Goal: Task Accomplishment & Management: Manage account settings

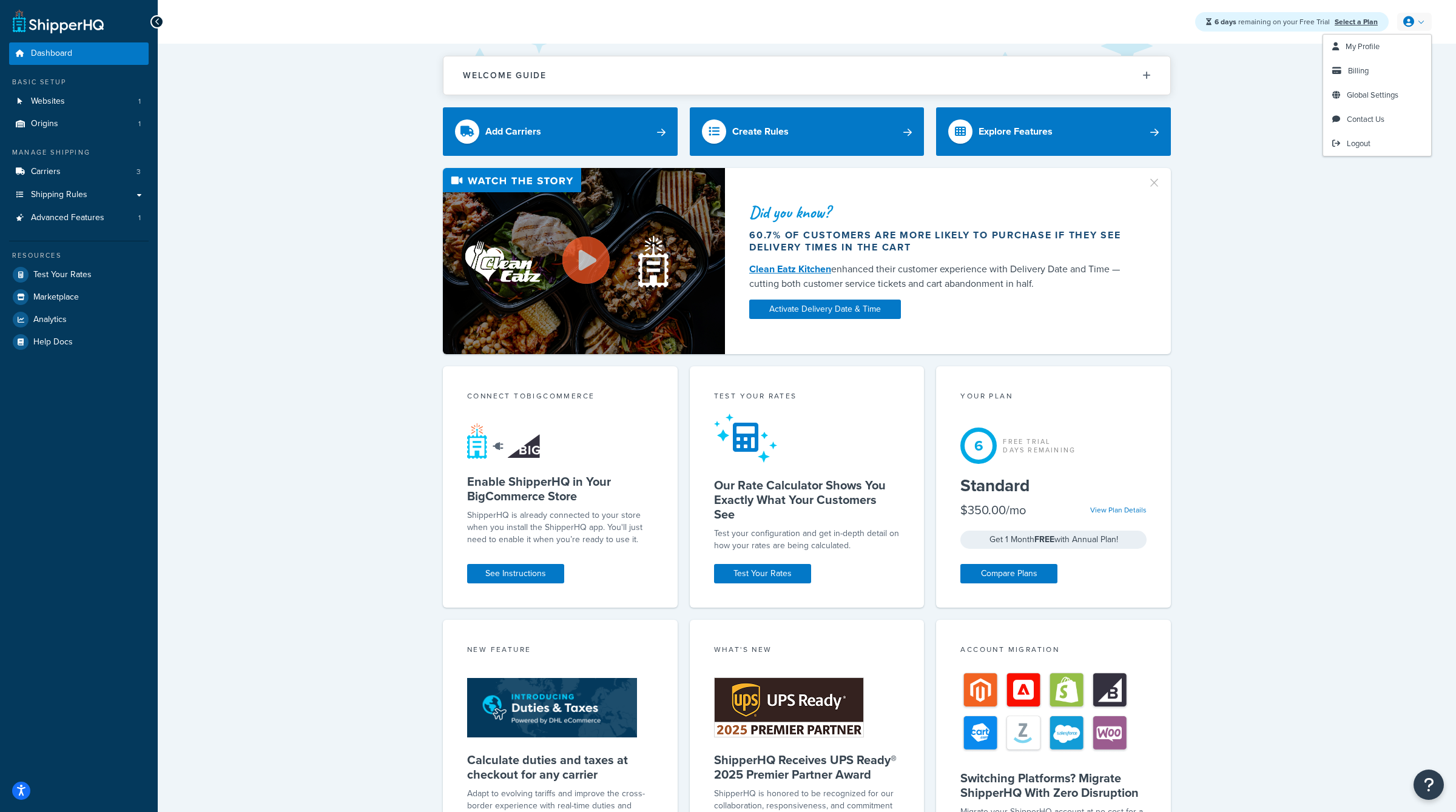
click at [1424, 20] on link at bounding box center [1415, 22] width 35 height 19
click at [79, 315] on link "Analytics" at bounding box center [79, 320] width 140 height 22
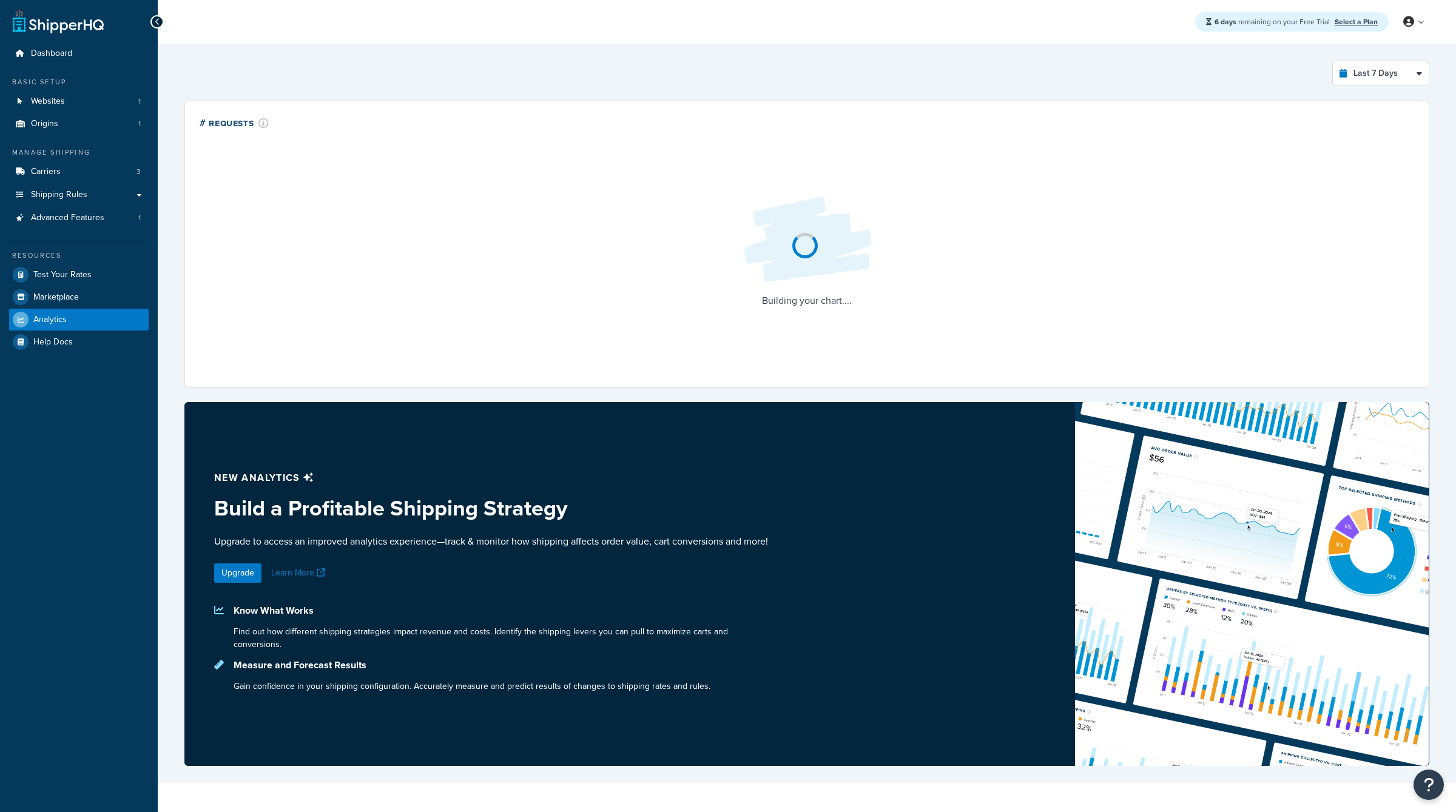
select select "last_7_days"
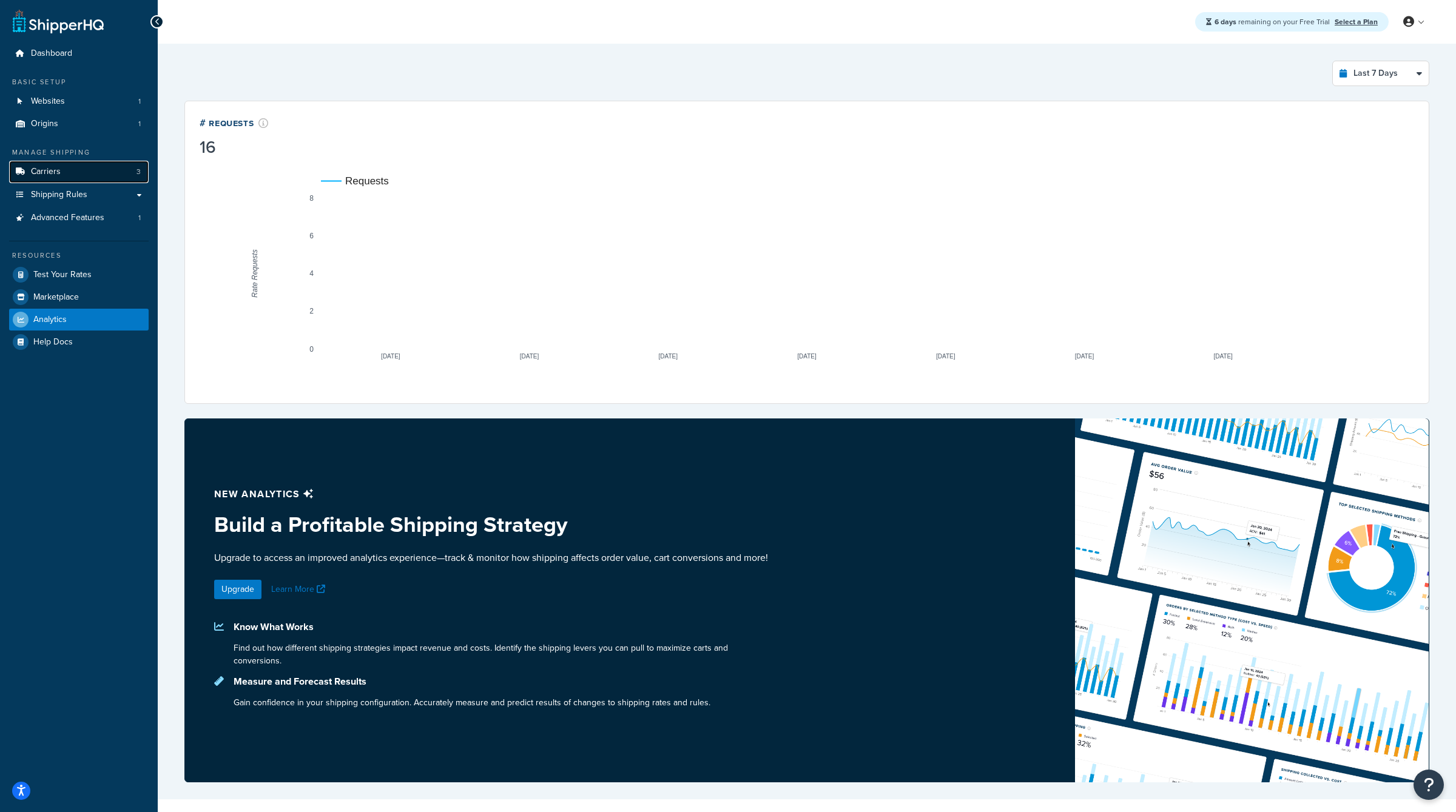
click at [67, 173] on link "Carriers 3" at bounding box center [79, 172] width 140 height 23
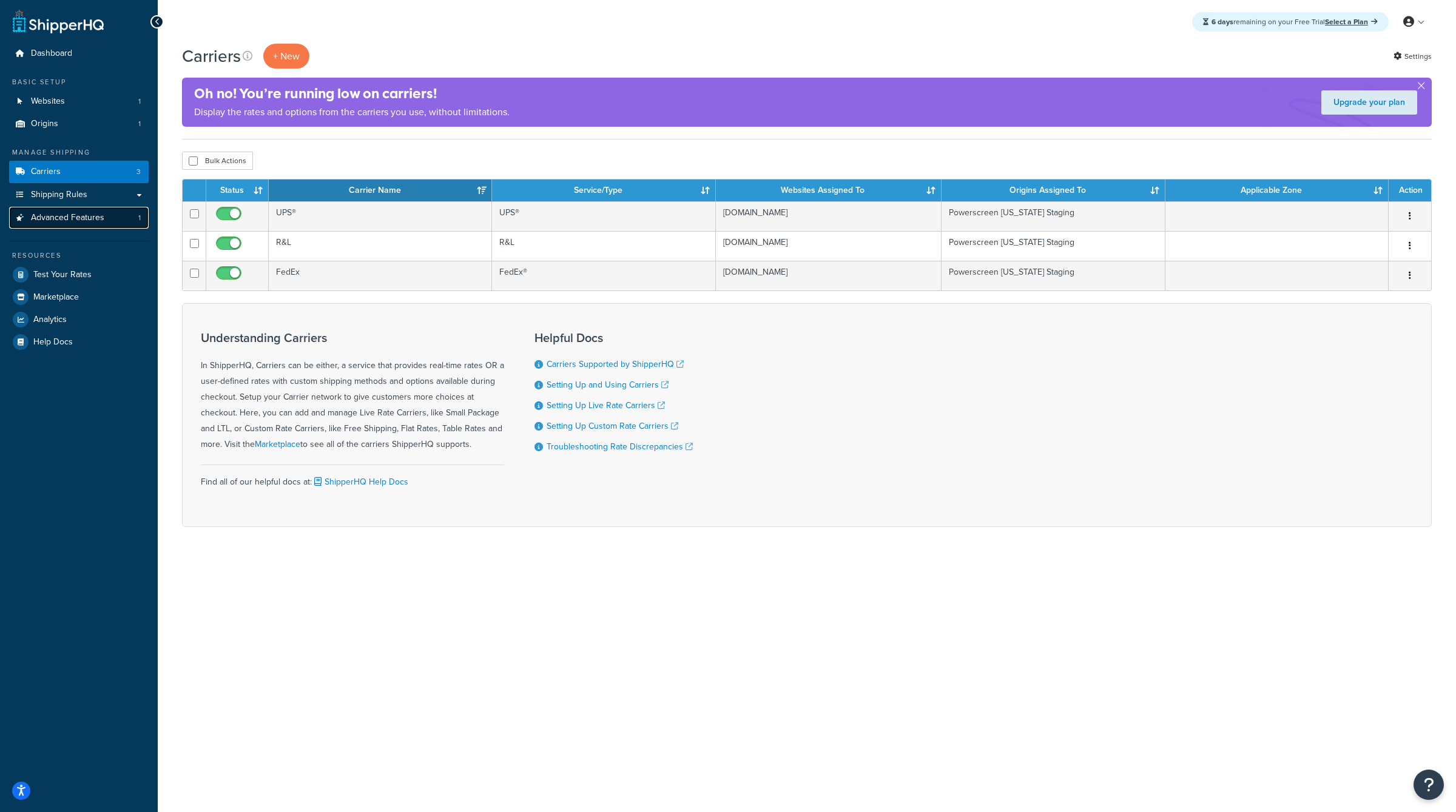
click at [120, 223] on link "Advanced Features 1" at bounding box center [79, 218] width 140 height 23
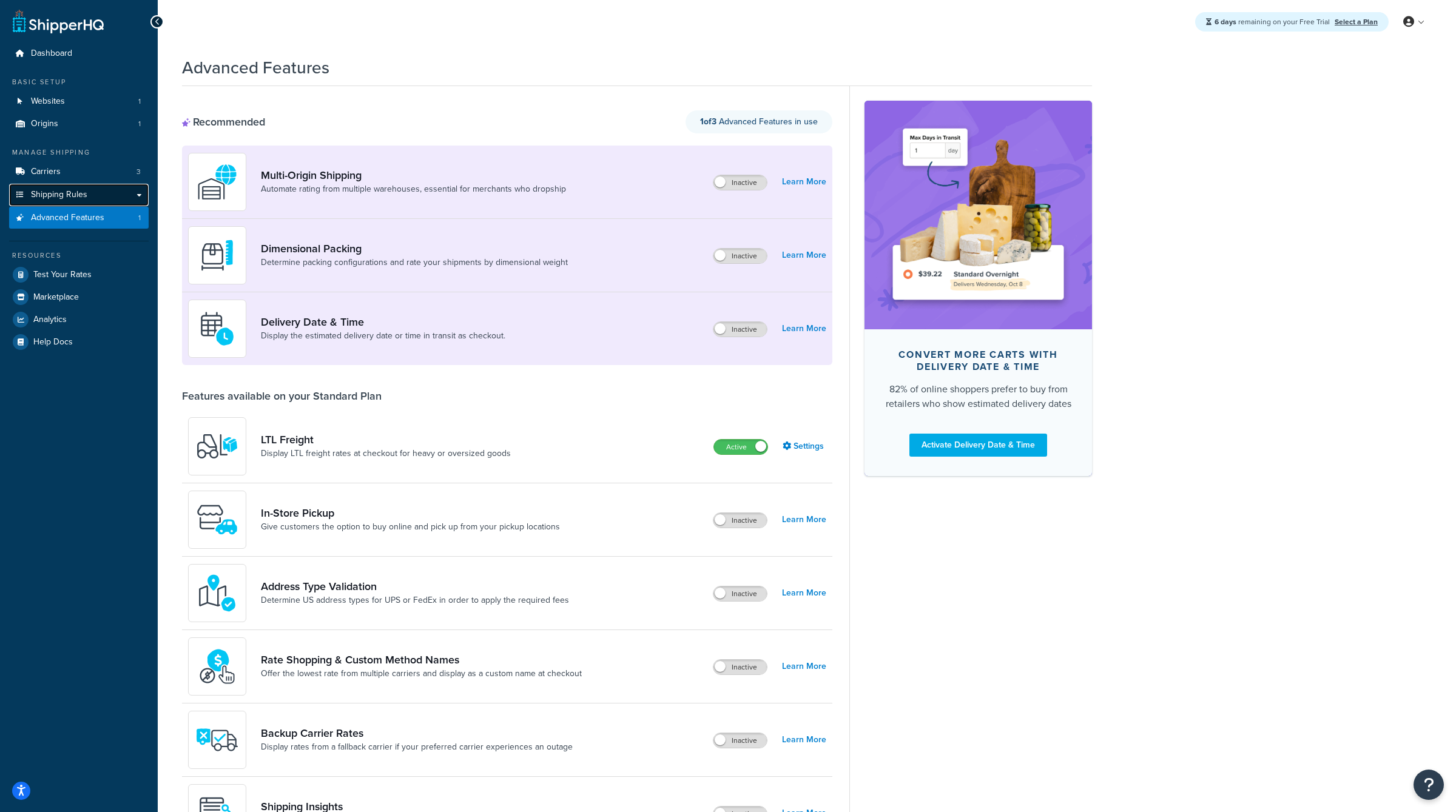
drag, startPoint x: 0, startPoint y: 0, endPoint x: 113, endPoint y: 201, distance: 230.6
click at [113, 201] on link "Shipping Rules" at bounding box center [79, 195] width 140 height 23
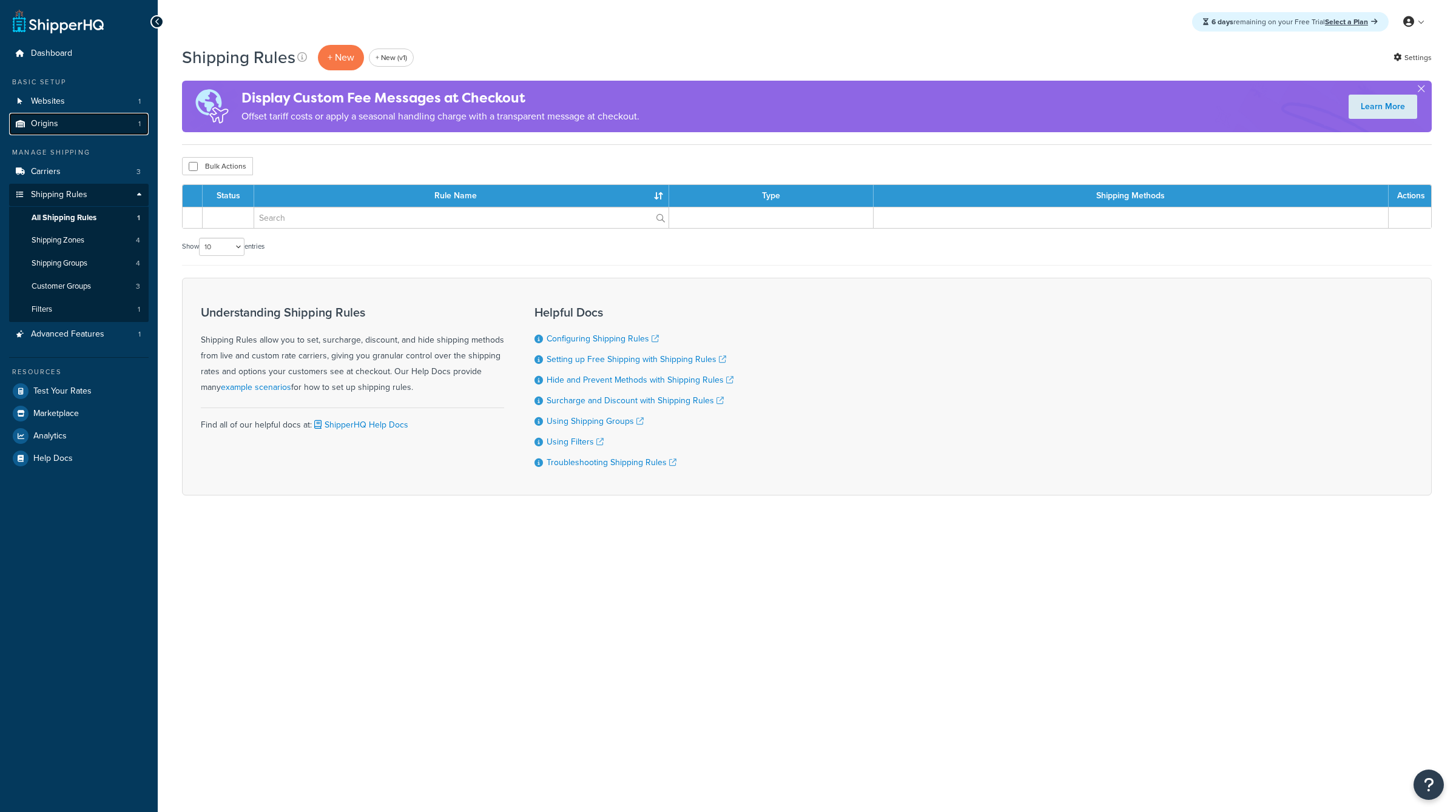
click at [99, 119] on link "Origins 1" at bounding box center [79, 123] width 140 height 23
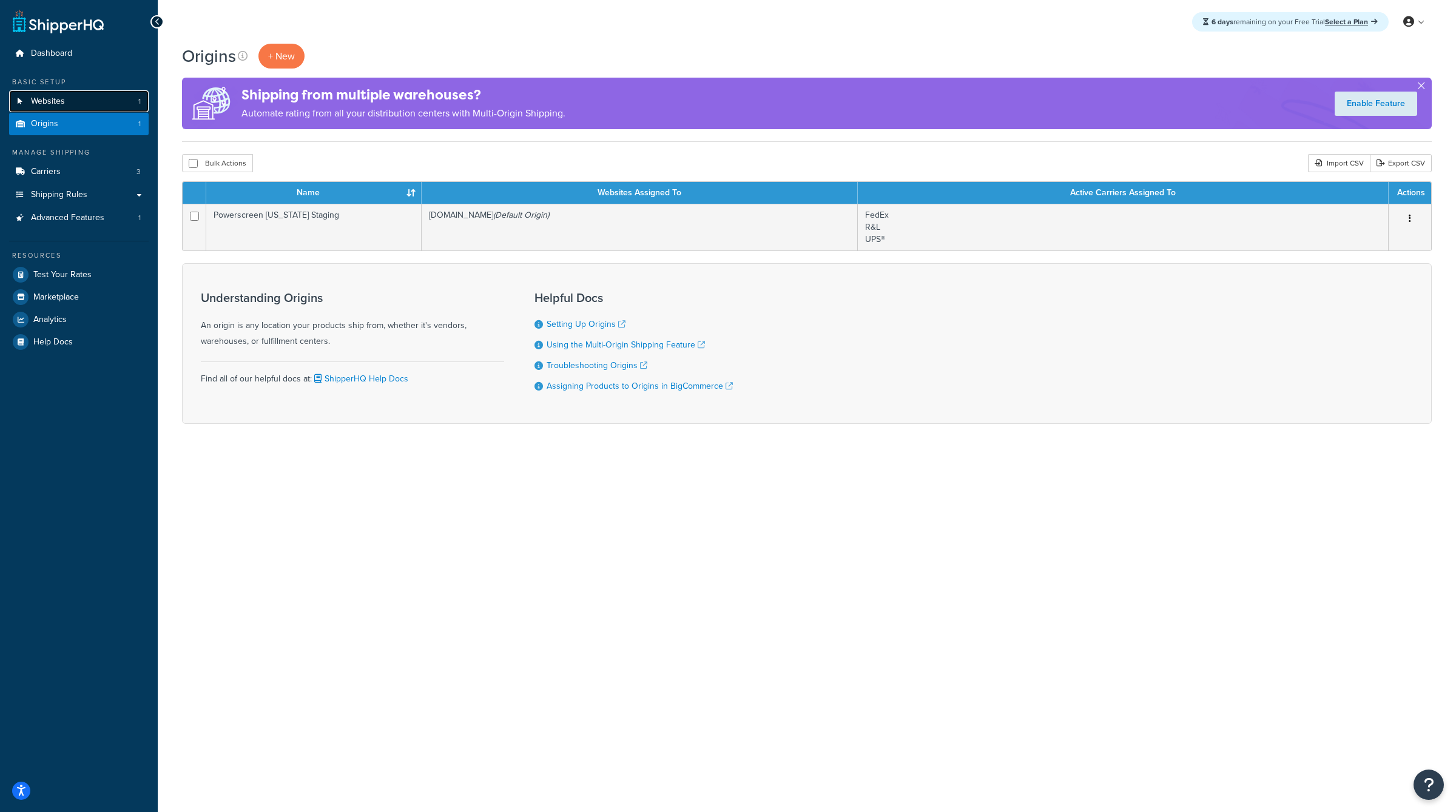
click at [98, 101] on link "Websites 1" at bounding box center [79, 102] width 140 height 23
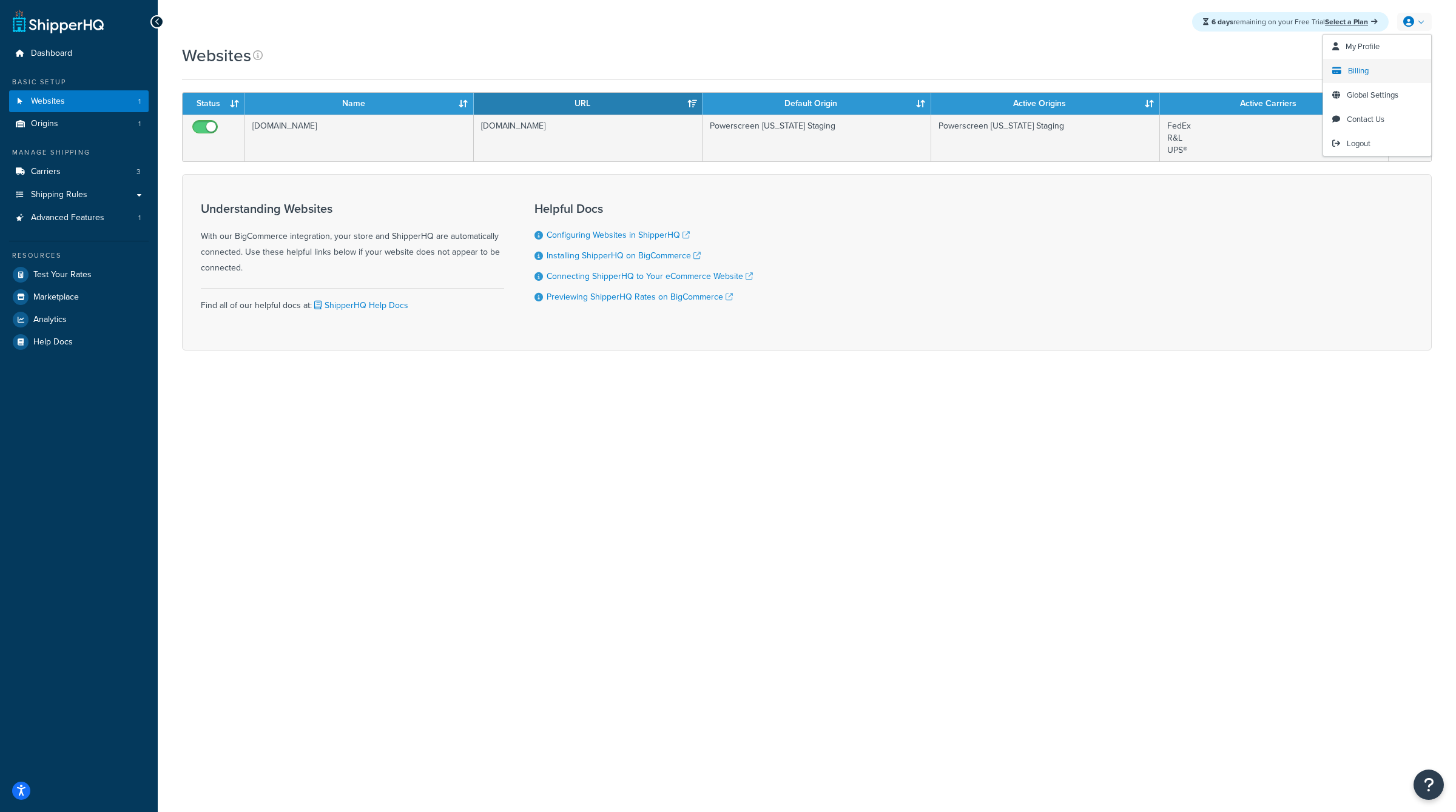
click at [1370, 75] on link "Billing" at bounding box center [1377, 71] width 108 height 25
